Goal: Task Accomplishment & Management: Use online tool/utility

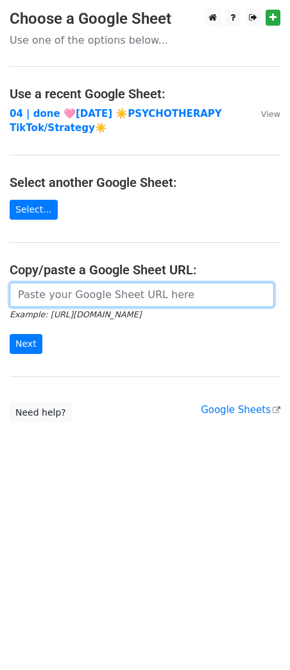
click at [133, 294] on input "url" at bounding box center [142, 295] width 265 height 24
paste input "[URL][DOMAIN_NAME]"
type input "[URL][DOMAIN_NAME]"
click at [10, 334] on input "Next" at bounding box center [26, 344] width 33 height 20
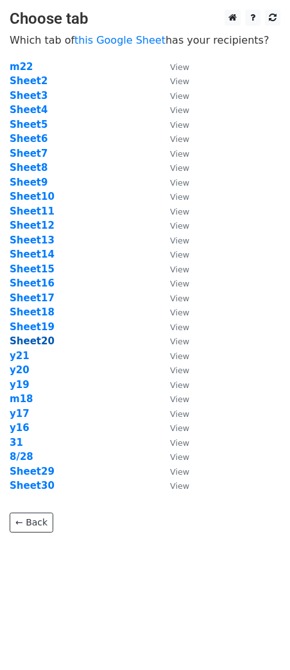
click at [41, 340] on strong "Sheet20" at bounding box center [32, 341] width 45 height 12
click at [118, 40] on link "this Google Sheet" at bounding box center [119, 40] width 91 height 12
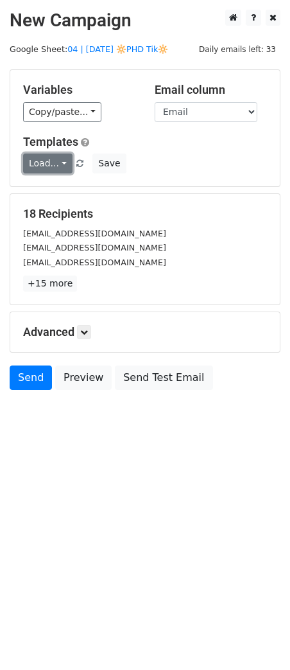
click at [46, 162] on link "Load..." at bounding box center [47, 163] width 49 height 20
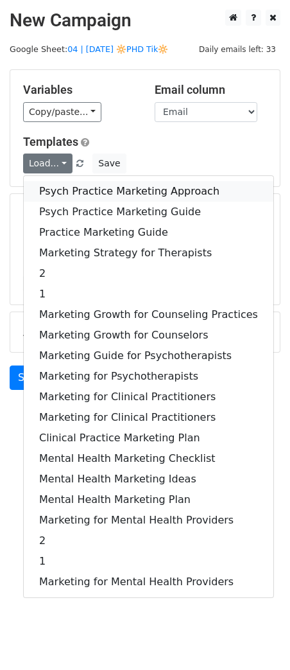
click at [108, 182] on link "Psych Practice Marketing Approach" at bounding box center [149, 191] width 250 height 21
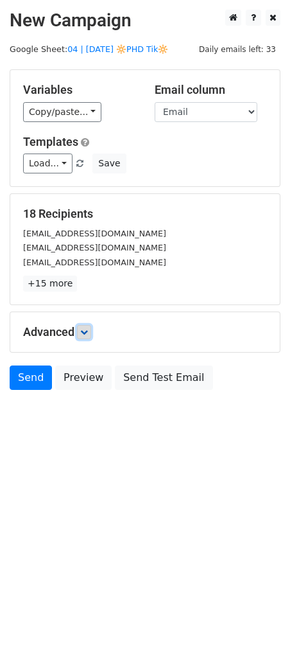
click at [87, 333] on icon at bounding box center [84, 332] width 8 height 8
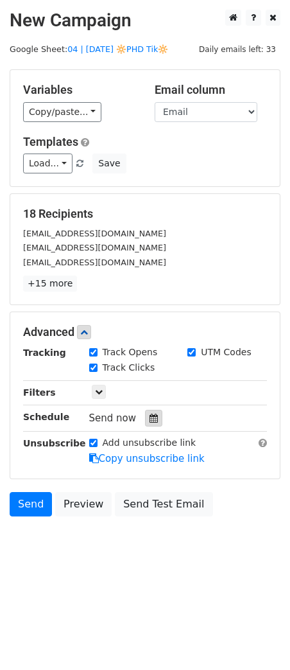
click at [150, 418] on icon at bounding box center [154, 417] width 8 height 9
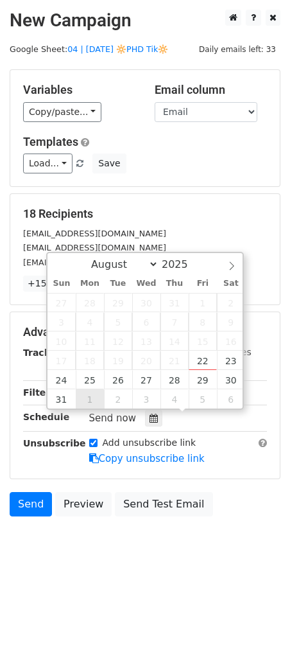
type input "2025-09-01 12:00"
select select "8"
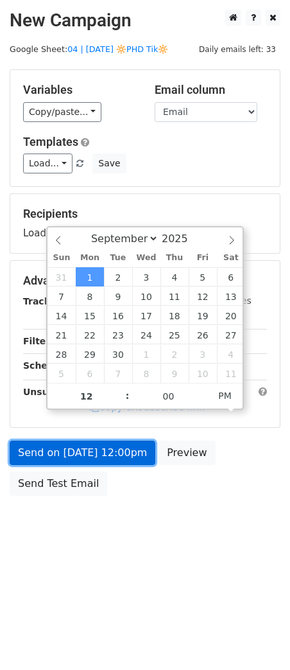
click at [85, 453] on link "Send on Sep 1 at 12:00pm" at bounding box center [83, 452] width 146 height 24
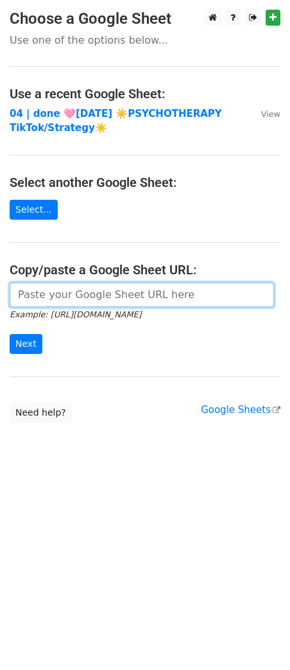
click at [78, 290] on input "url" at bounding box center [142, 295] width 265 height 24
paste input "[URL][DOMAIN_NAME]"
type input "[URL][DOMAIN_NAME]"
click at [10, 334] on input "Next" at bounding box center [26, 344] width 33 height 20
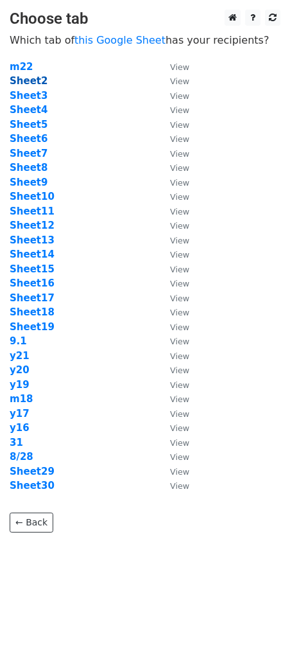
click at [28, 82] on strong "Sheet2" at bounding box center [29, 81] width 38 height 12
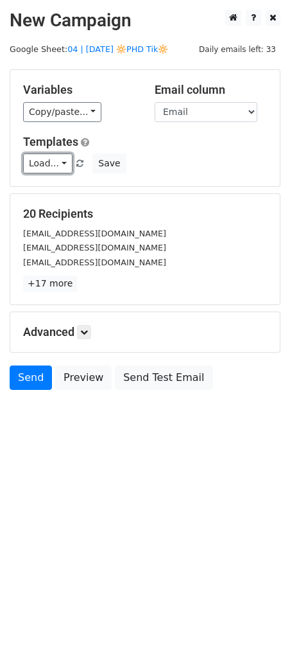
click at [53, 163] on link "Load..." at bounding box center [47, 163] width 49 height 20
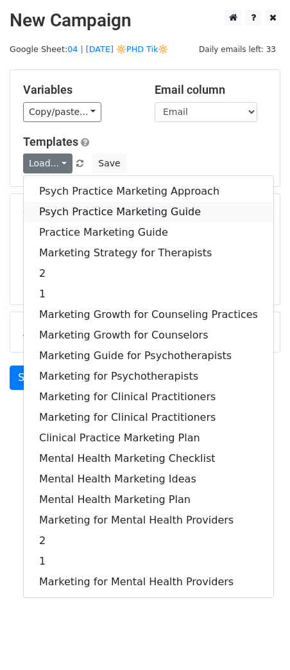
click at [60, 208] on link "Psych Practice Marketing Guide" at bounding box center [149, 212] width 250 height 21
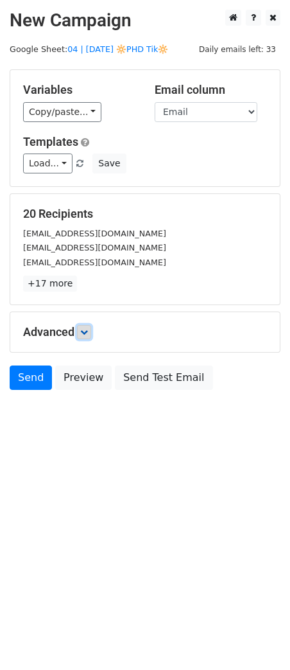
click at [87, 333] on icon at bounding box center [84, 332] width 8 height 8
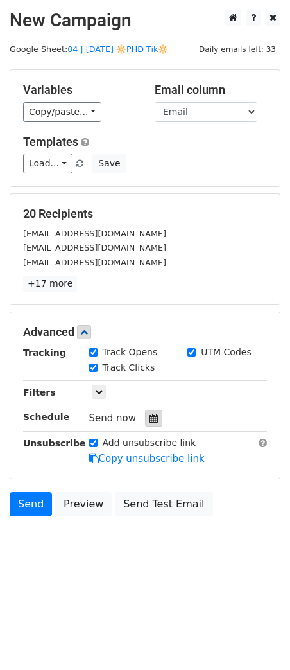
click at [150, 415] on icon at bounding box center [154, 417] width 8 height 9
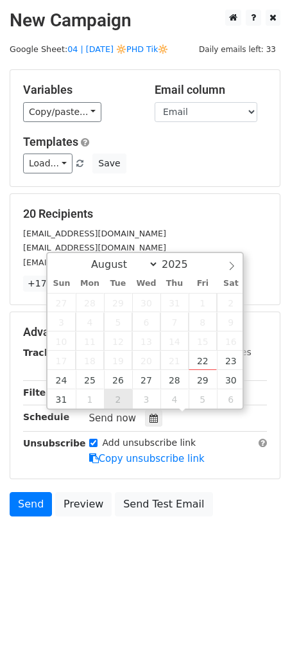
type input "2025-09-02 12:00"
select select "8"
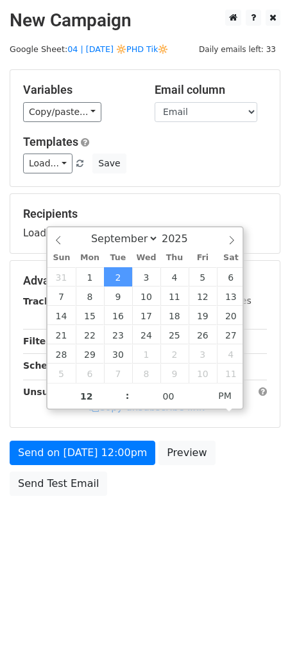
click at [92, 467] on div "Send on Sep 2 at 12:00pm Preview Send Test Email" at bounding box center [145, 471] width 290 height 62
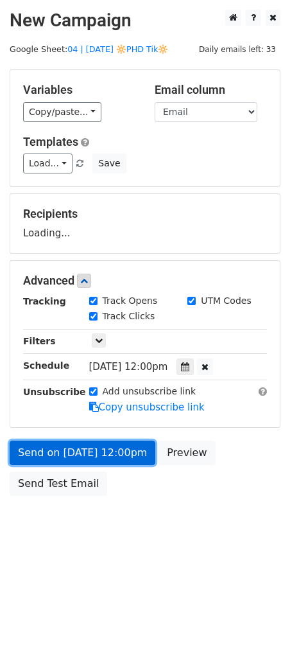
click at [103, 453] on link "Send on Sep 2 at 12:00pm" at bounding box center [83, 452] width 146 height 24
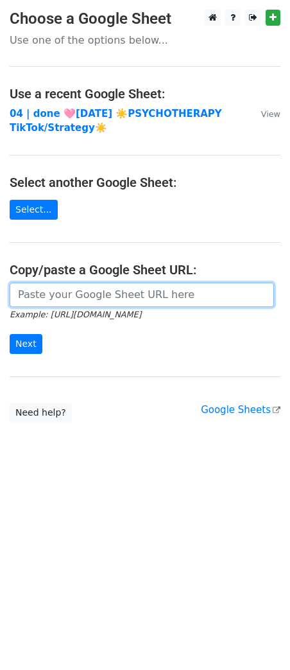
click at [145, 288] on input "url" at bounding box center [142, 295] width 265 height 24
paste input "[URL][DOMAIN_NAME]"
type input "[URL][DOMAIN_NAME]"
click at [10, 334] on input "Next" at bounding box center [26, 344] width 33 height 20
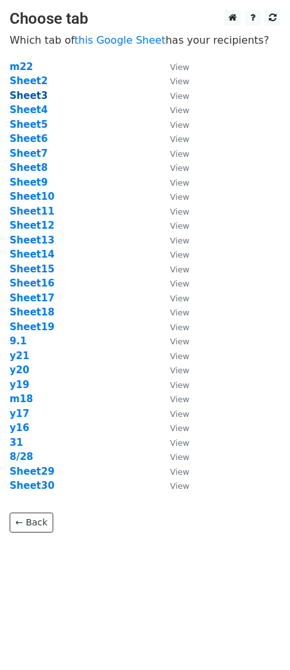
click at [34, 99] on strong "Sheet3" at bounding box center [29, 96] width 38 height 12
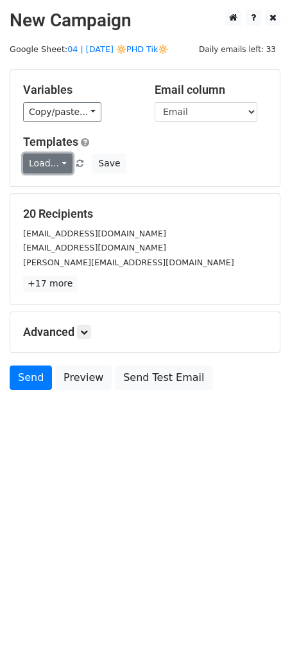
click at [33, 155] on link "Load..." at bounding box center [47, 163] width 49 height 20
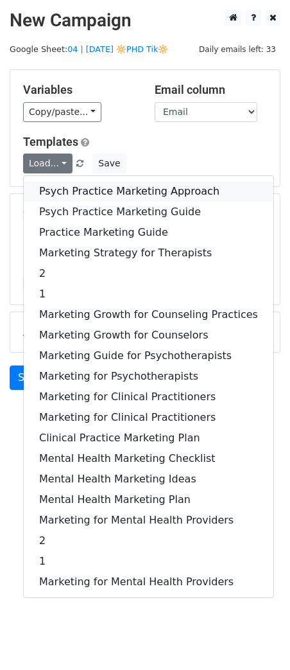
click at [61, 188] on link "Psych Practice Marketing Approach" at bounding box center [149, 191] width 250 height 21
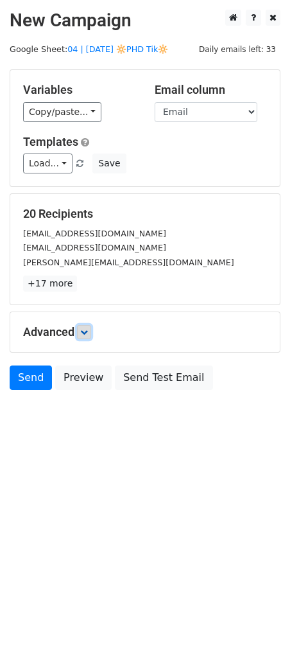
click at [91, 325] on link at bounding box center [84, 332] width 14 height 14
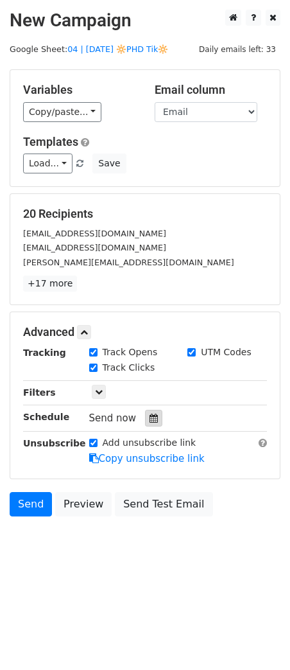
click at [153, 422] on div at bounding box center [153, 418] width 17 height 17
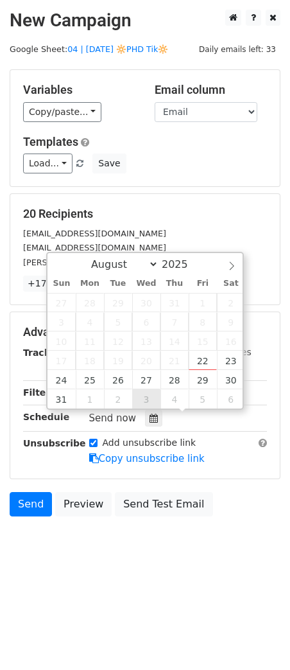
type input "2025-09-03 12:00"
select select "8"
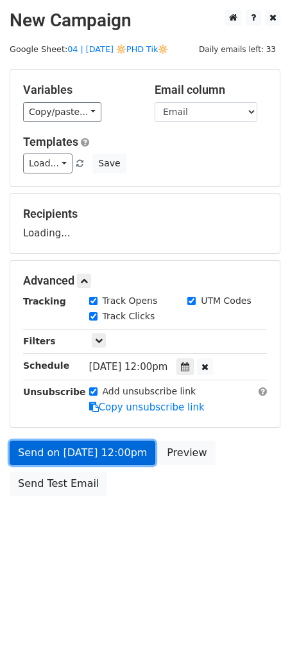
click at [121, 461] on link "Send on Sep 3 at 12:00pm" at bounding box center [83, 452] width 146 height 24
